Goal: Information Seeking & Learning: Learn about a topic

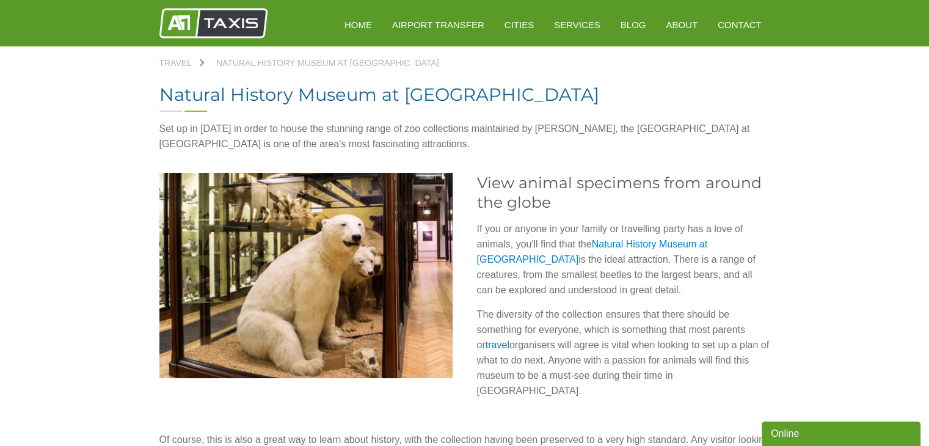
click at [717, 258] on p "If you or anyone in your family or travelling party has a love of animals, you'…" at bounding box center [623, 259] width 293 height 76
click at [421, 240] on img at bounding box center [305, 275] width 293 height 205
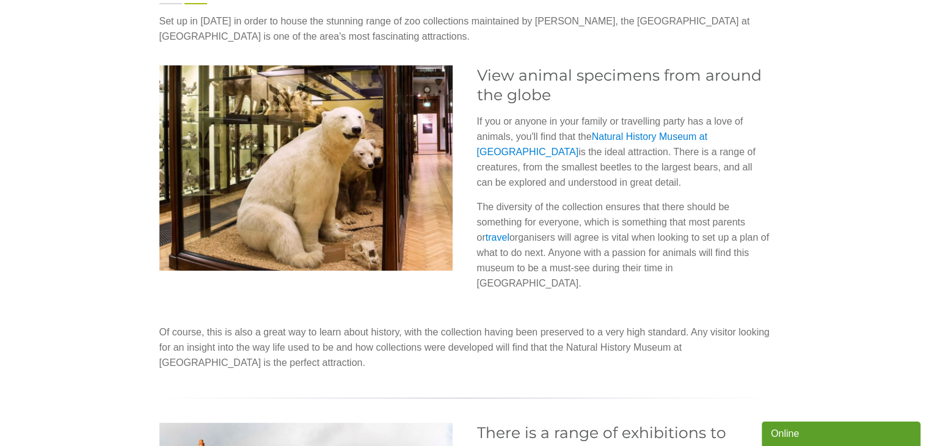
scroll to position [73, 0]
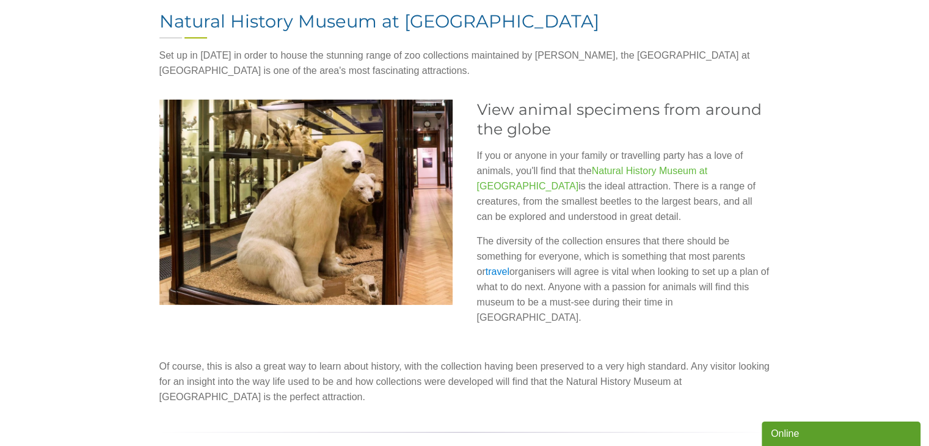
click at [679, 172] on link "Natural History Museum at [GEOGRAPHIC_DATA]" at bounding box center [592, 178] width 230 height 26
click at [427, 234] on img at bounding box center [305, 202] width 293 height 205
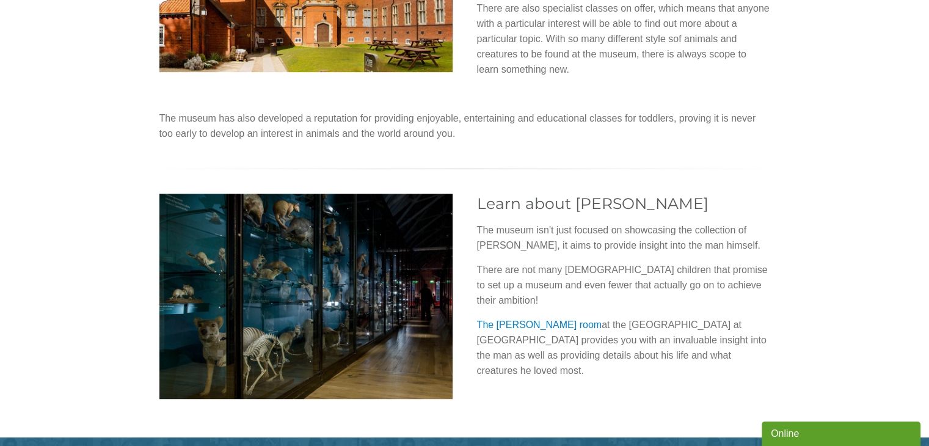
scroll to position [669, 0]
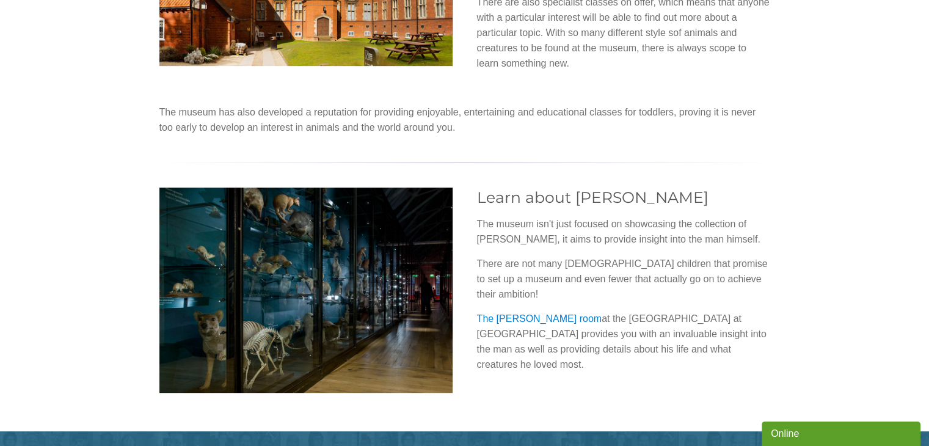
click at [361, 205] on img at bounding box center [305, 289] width 293 height 205
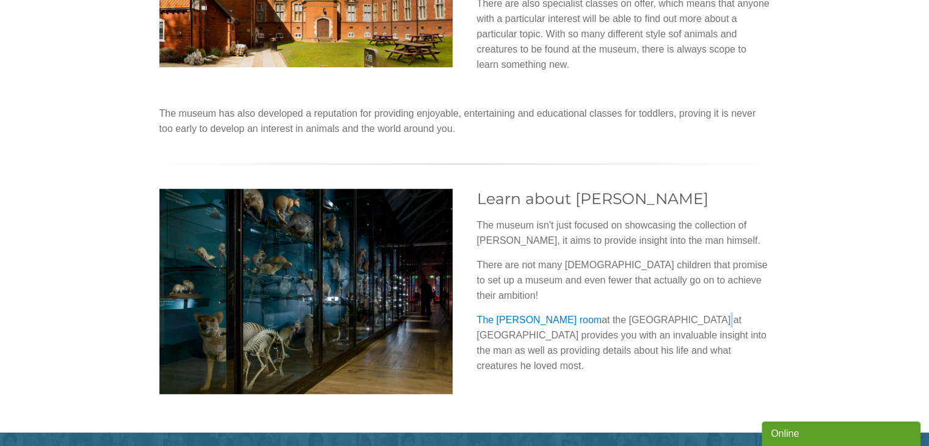
click at [631, 276] on div "Learn about [PERSON_NAME] The museum isn't just focused on showcasing the colle…" at bounding box center [623, 286] width 293 height 194
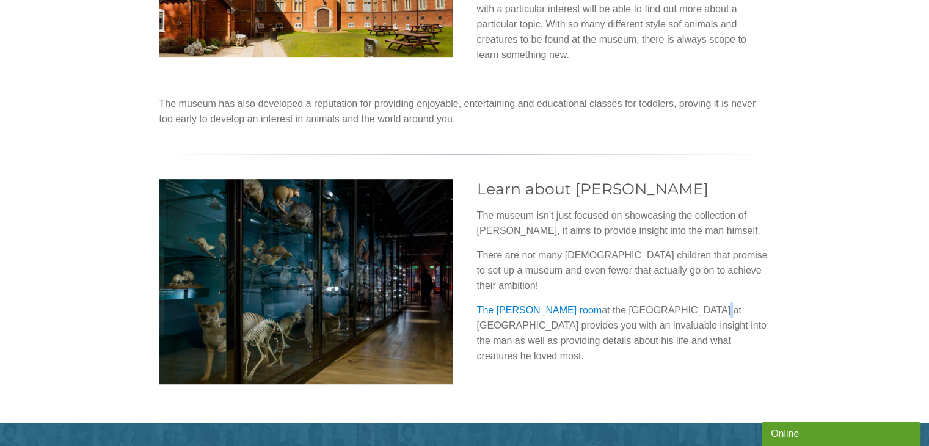
scroll to position [678, 0]
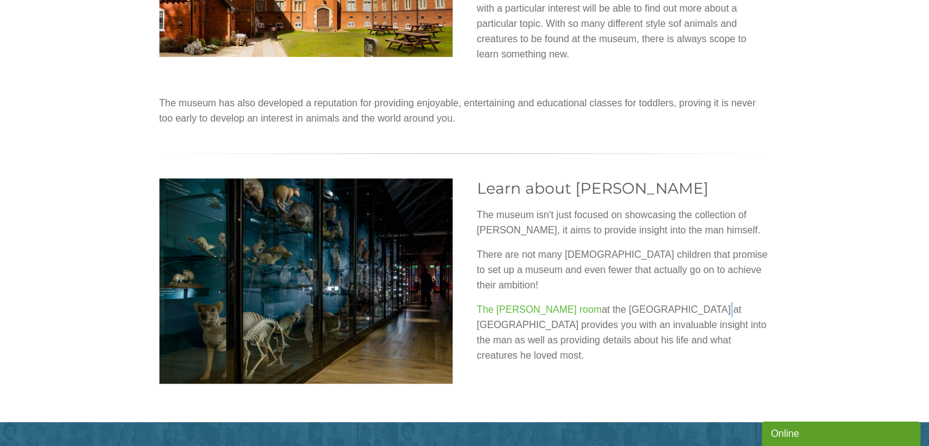
click at [571, 304] on link "The [PERSON_NAME] room" at bounding box center [539, 309] width 125 height 10
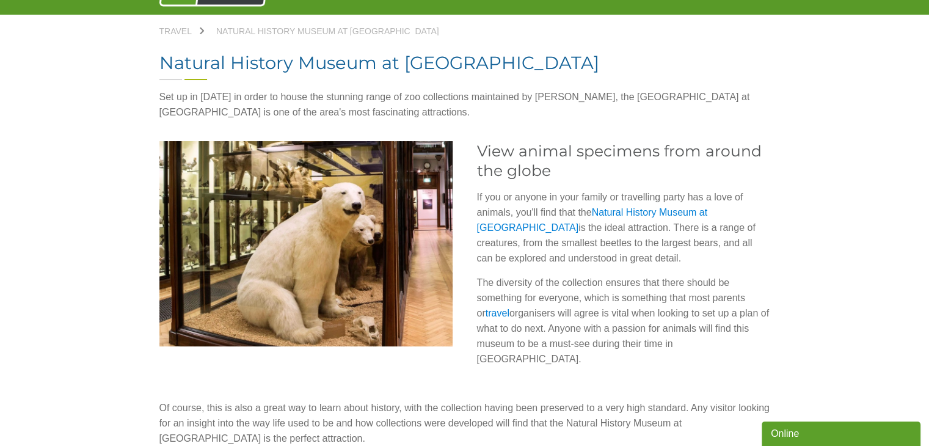
scroll to position [33, 0]
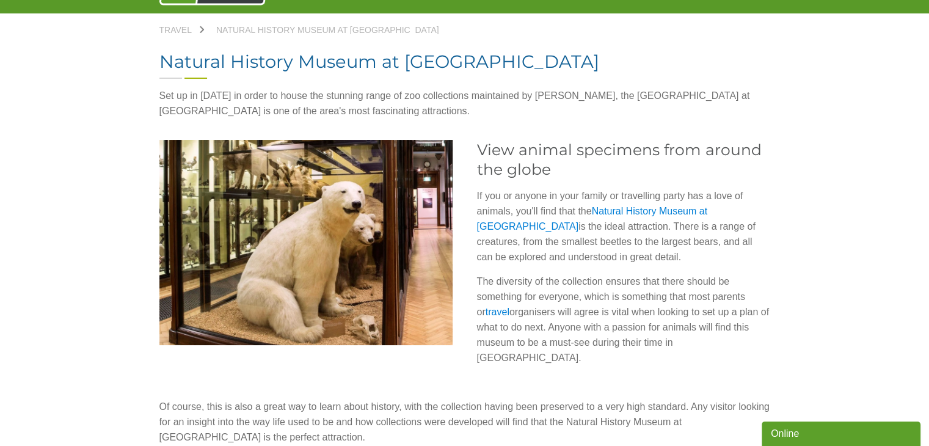
click at [399, 230] on img at bounding box center [305, 242] width 293 height 205
click at [678, 212] on link "Natural History Museum at [GEOGRAPHIC_DATA]" at bounding box center [592, 219] width 230 height 26
